Goal: Register for event/course

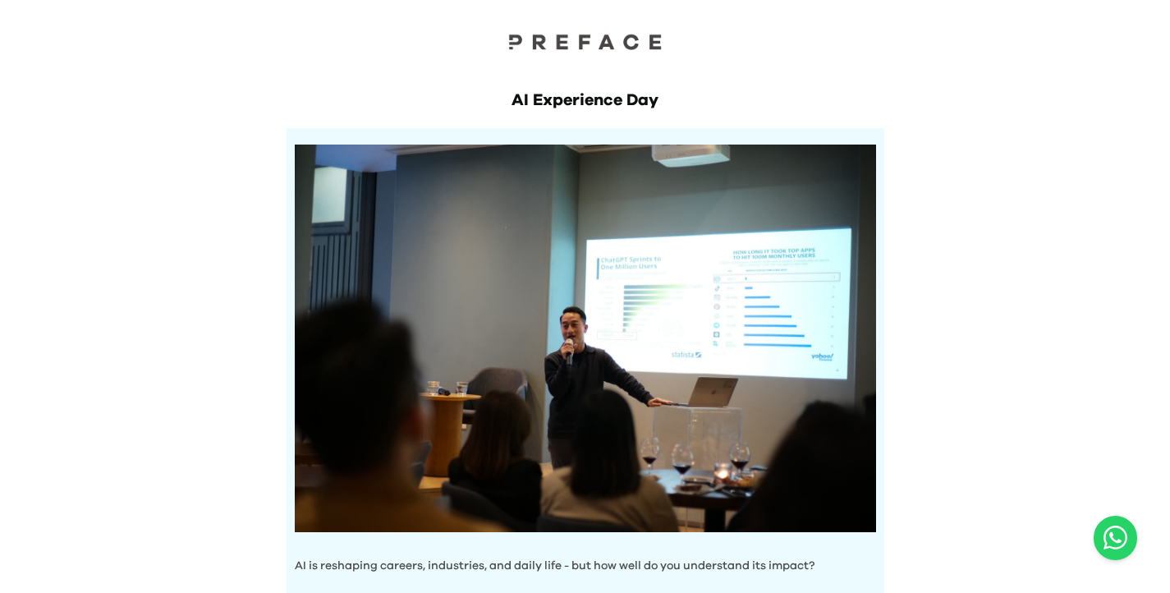
click at [987, 150] on div "AI Experience Day AI is reshaping careers, industries, and daily life - but how…" at bounding box center [585, 570] width 1170 height 1141
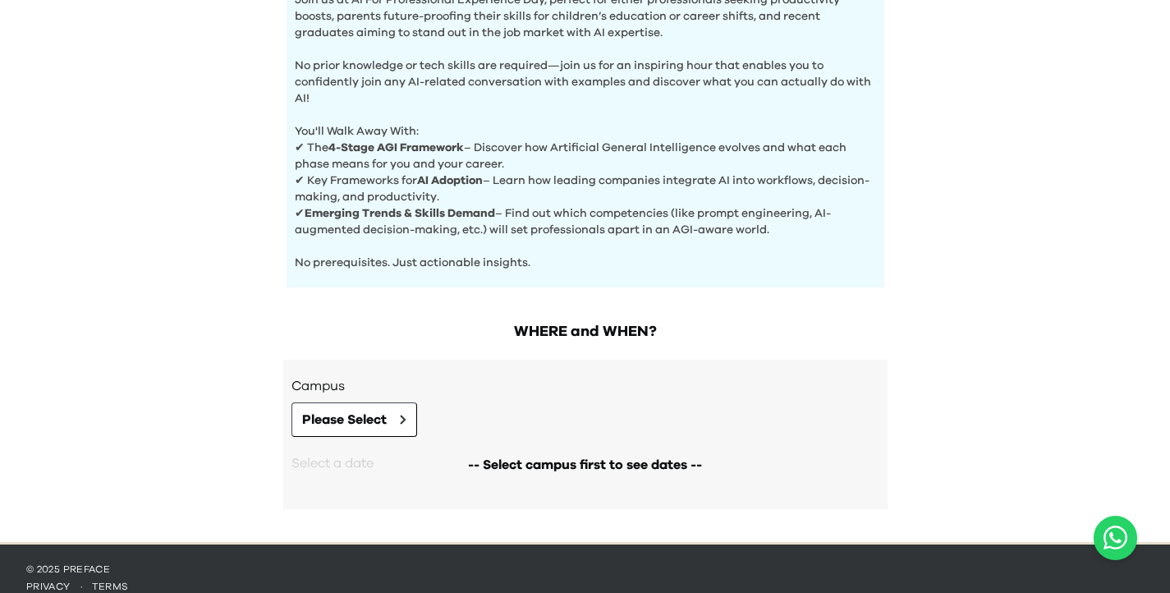
scroll to position [618, 0]
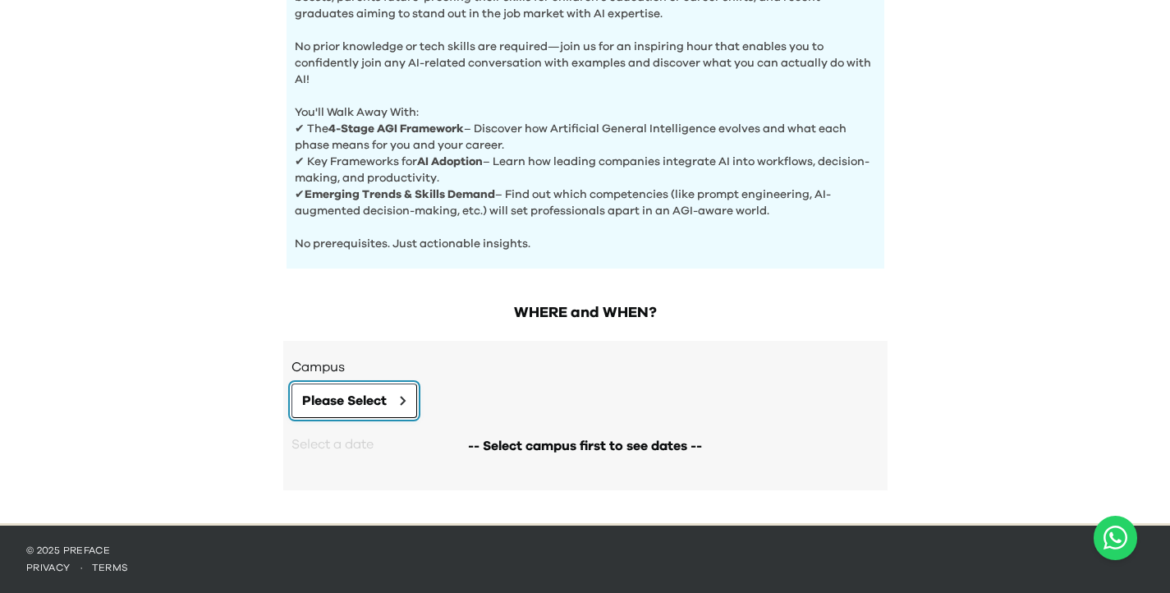
click at [411, 402] on button "Please Select" at bounding box center [355, 401] width 126 height 34
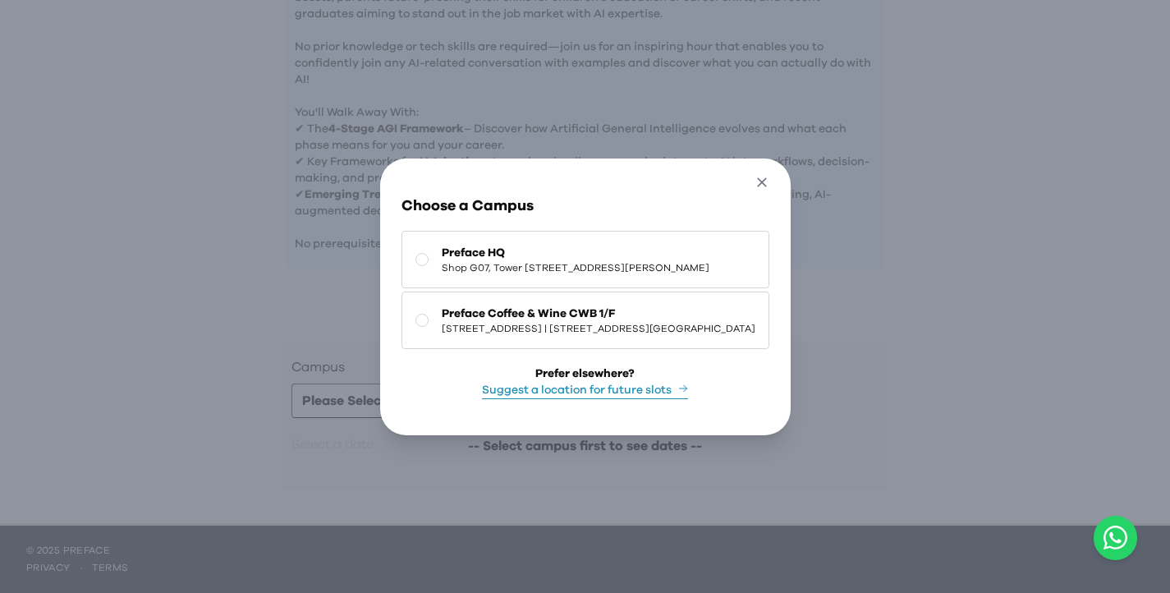
click at [771, 178] on icon "button" at bounding box center [762, 182] width 17 height 17
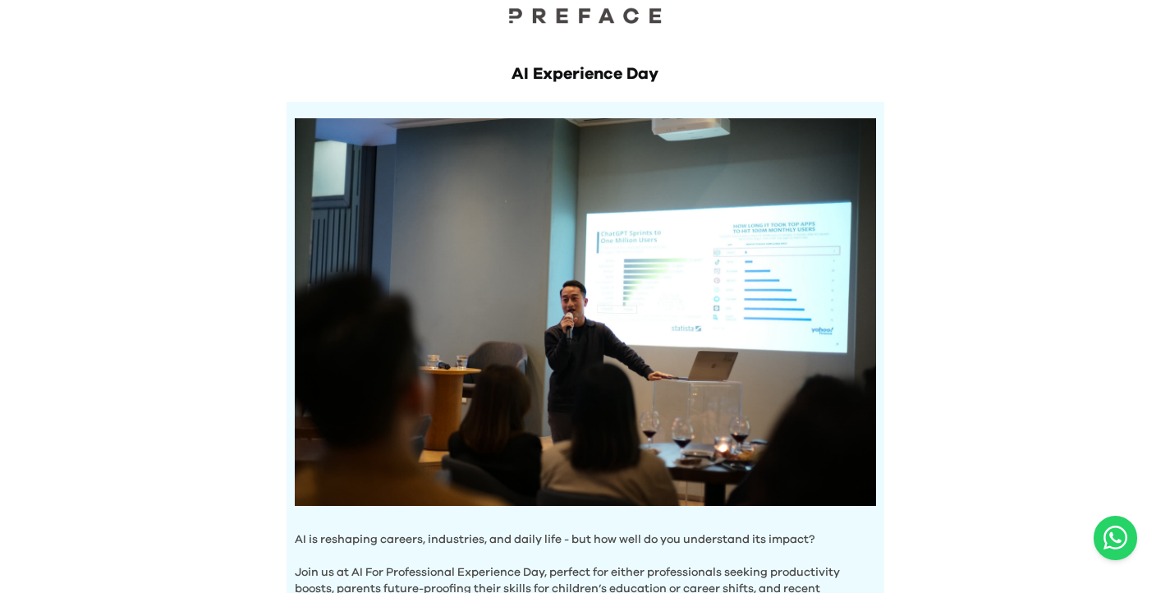
scroll to position [0, 0]
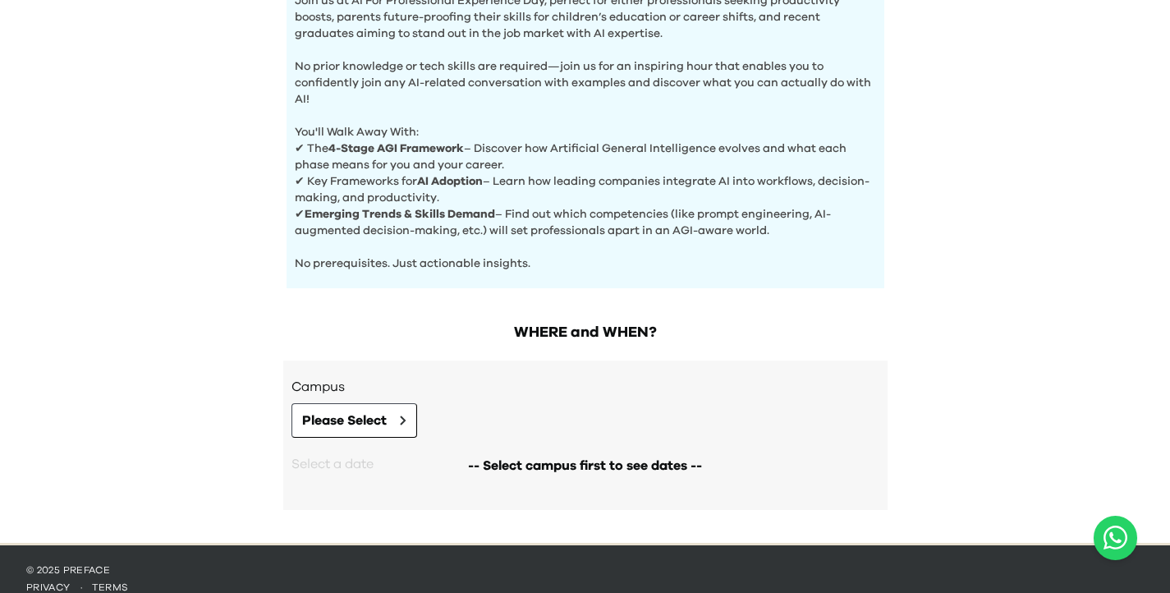
scroll to position [618, 0]
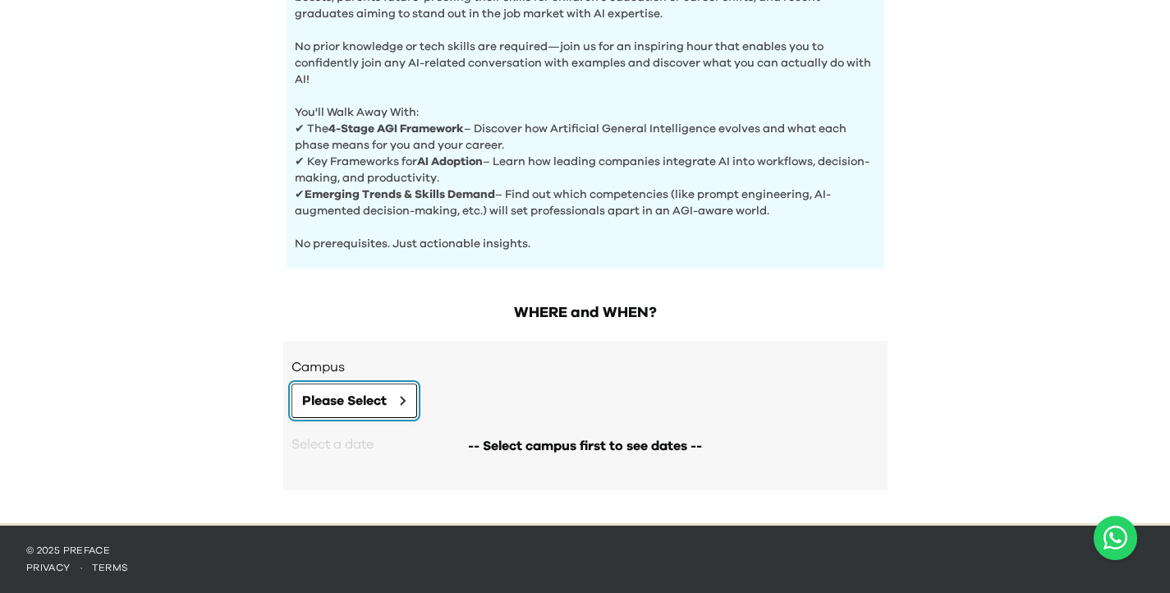
click at [404, 398] on icon at bounding box center [403, 401] width 4 height 8
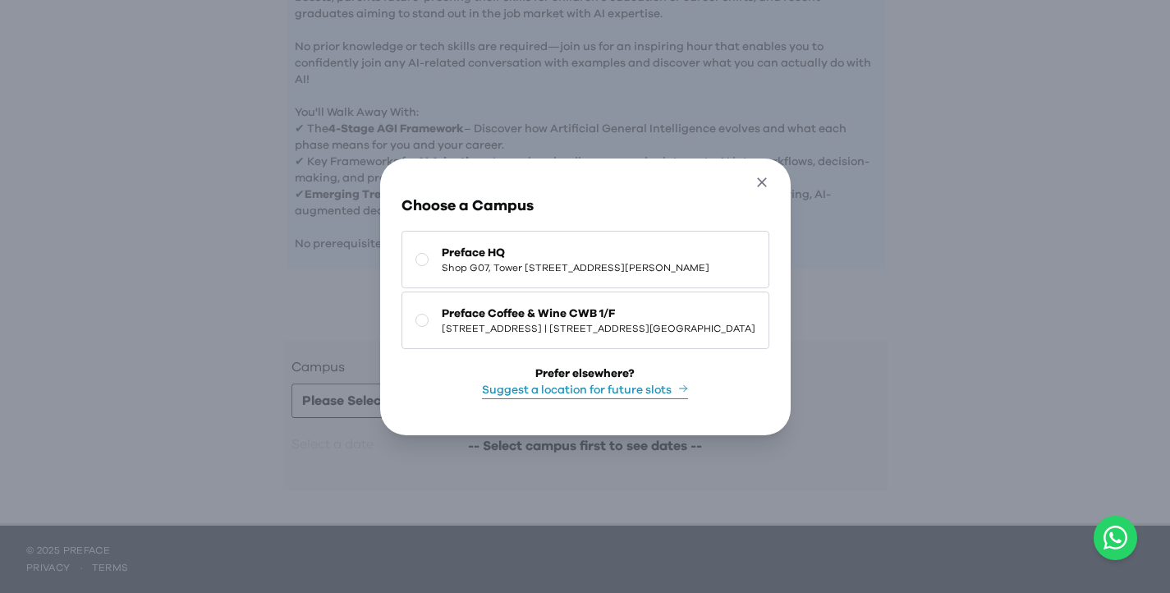
click at [771, 174] on icon "button" at bounding box center [762, 182] width 17 height 17
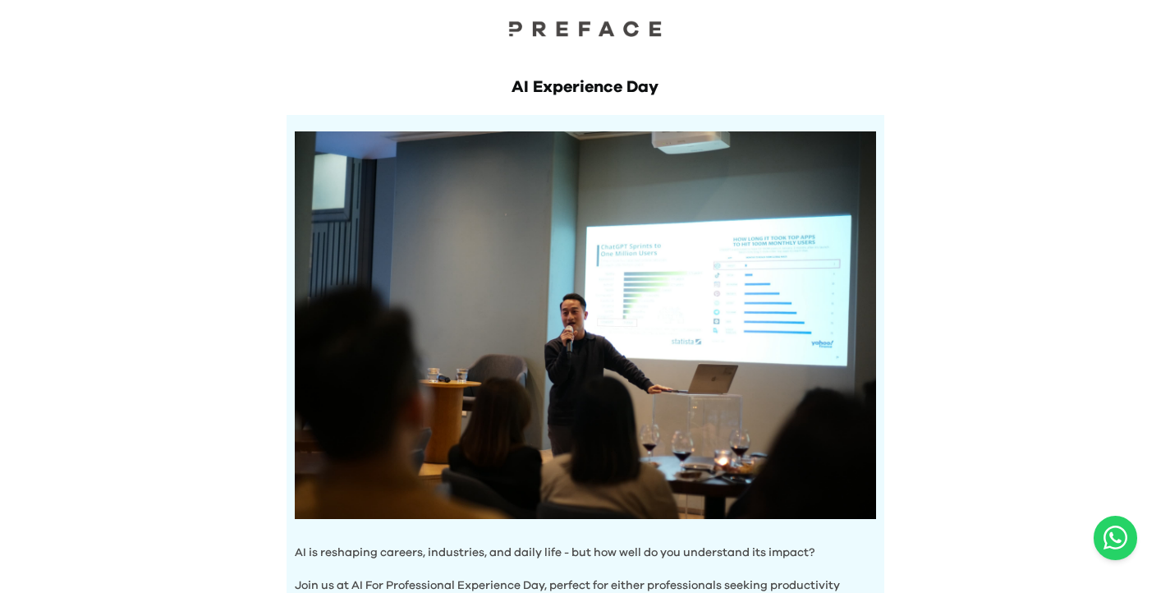
scroll to position [0, 0]
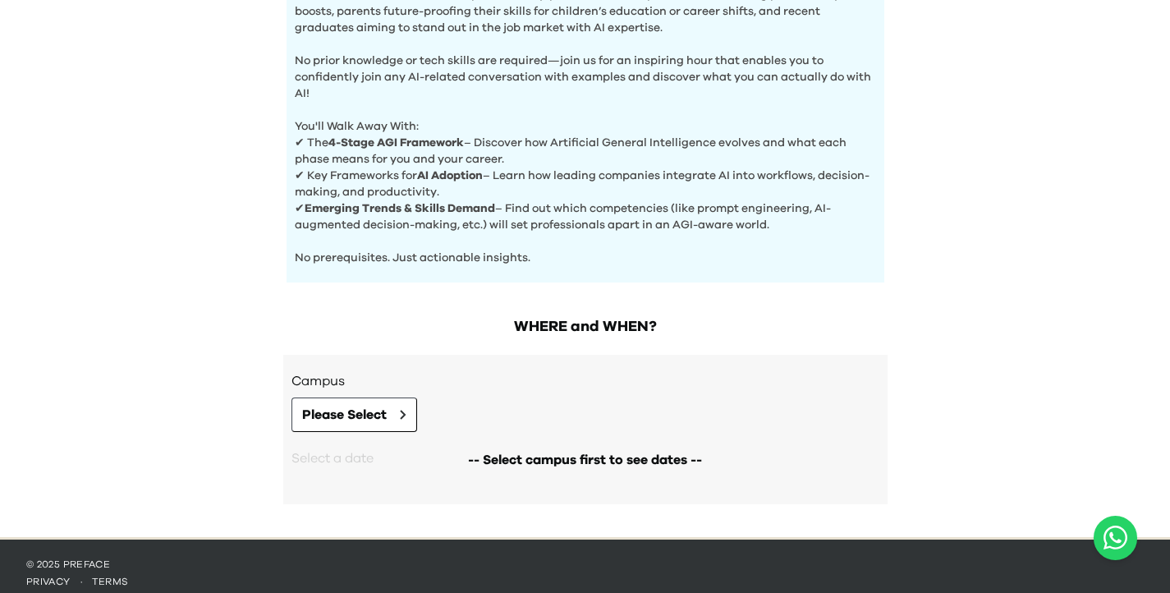
scroll to position [618, 0]
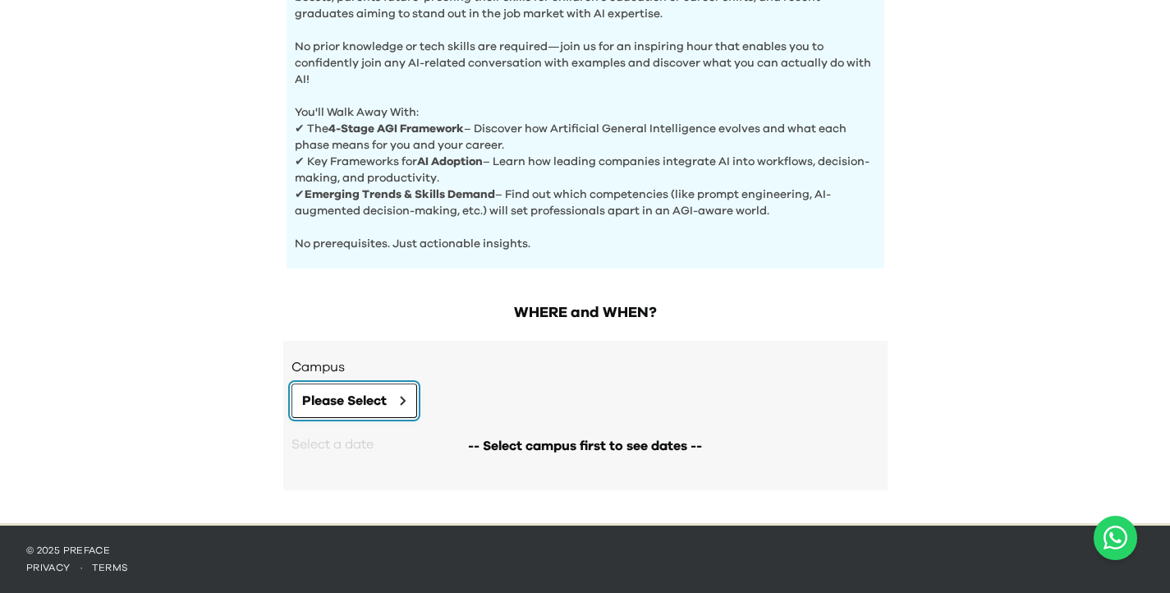
click at [402, 405] on icon at bounding box center [403, 401] width 7 height 10
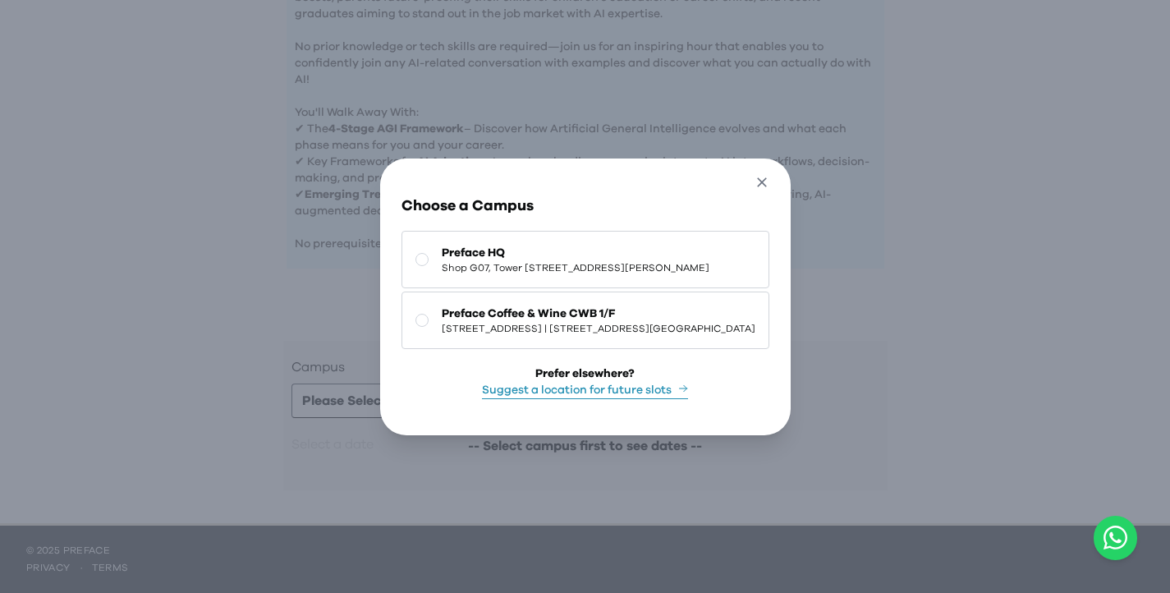
click at [771, 176] on icon "button" at bounding box center [762, 182] width 17 height 17
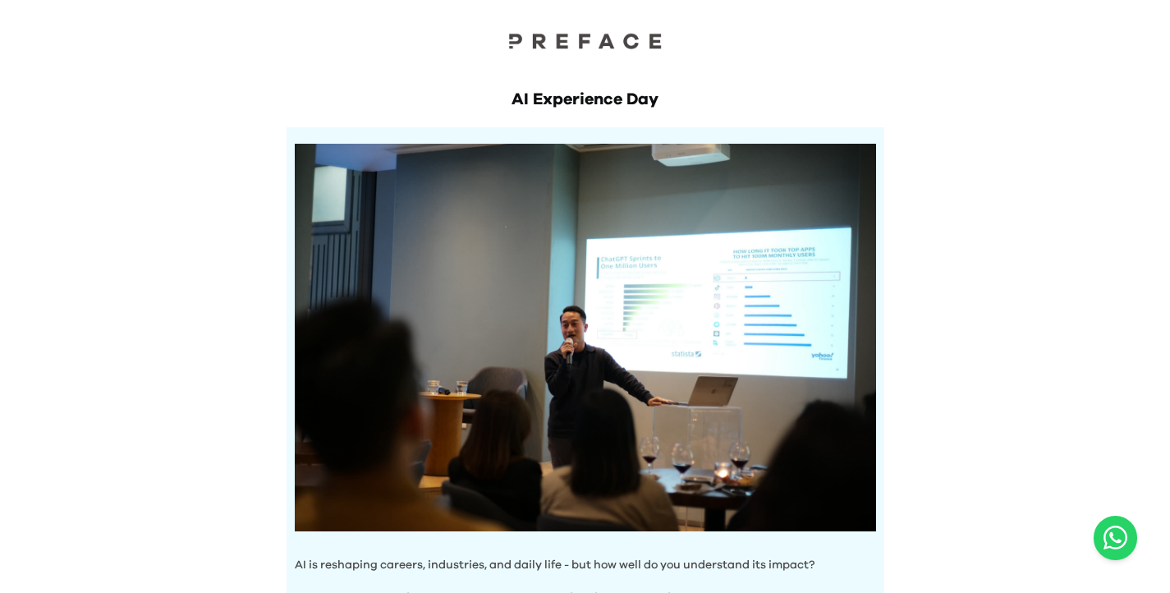
scroll to position [0, 0]
